Goal: Task Accomplishment & Management: Complete application form

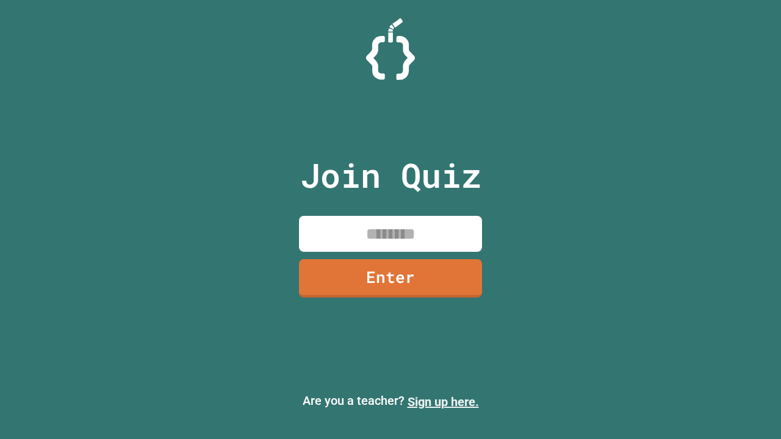
click at [443, 402] on link "Sign up here." at bounding box center [443, 402] width 71 height 15
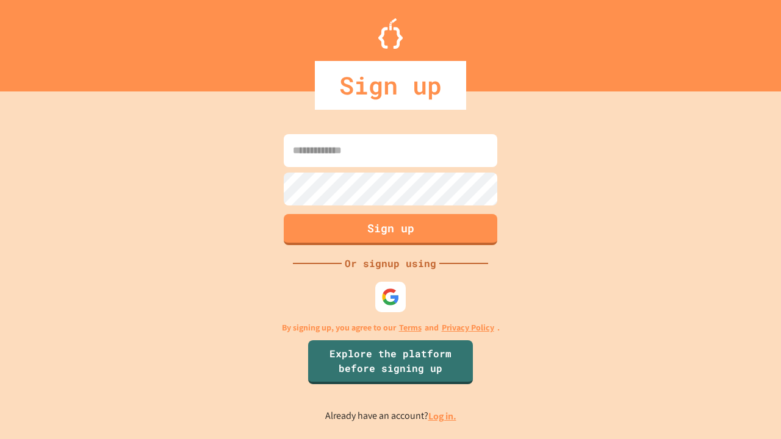
click at [443, 416] on link "Log in." at bounding box center [442, 416] width 28 height 13
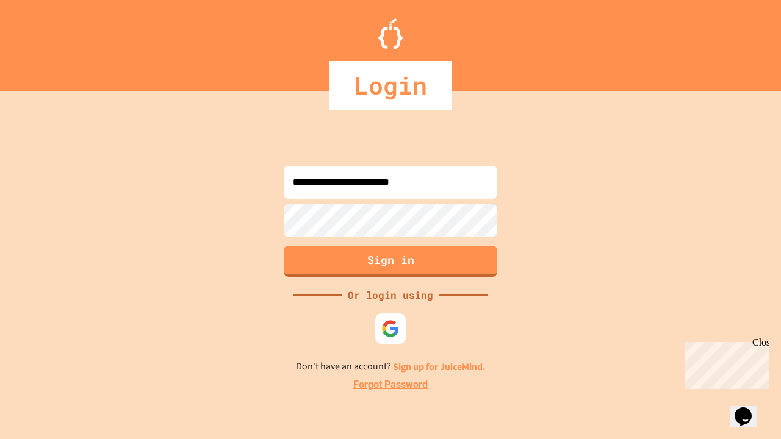
type input "**********"
